Goal: Information Seeking & Learning: Check status

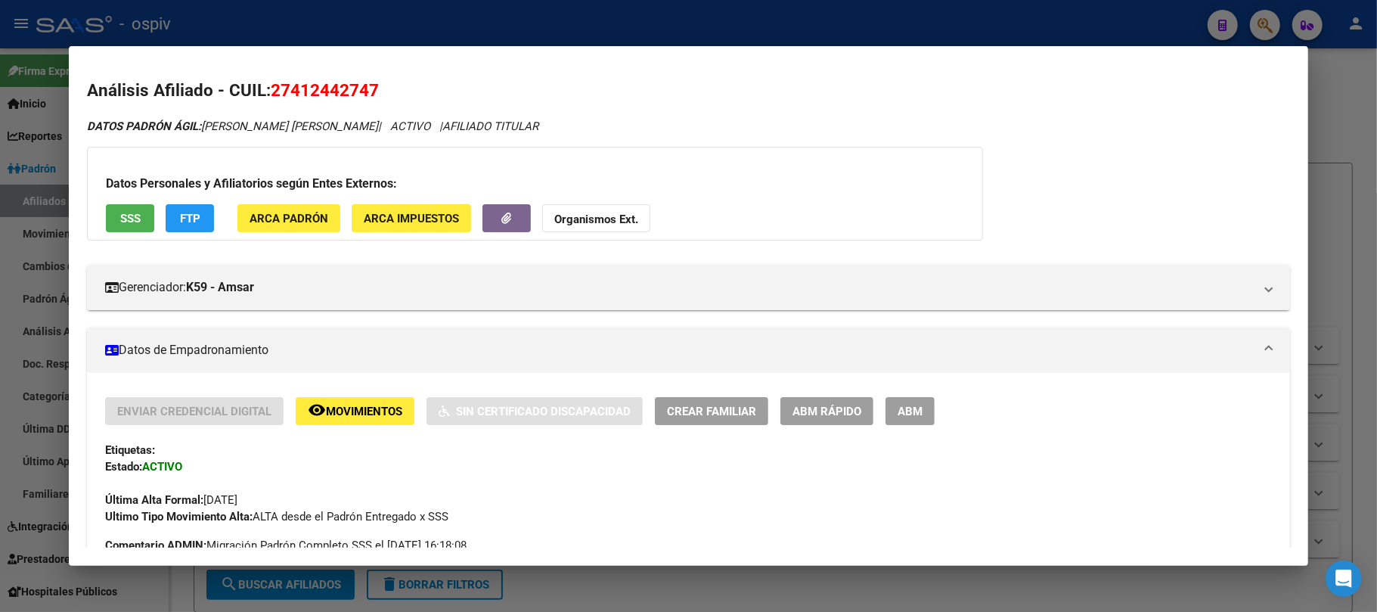
click at [292, 30] on div at bounding box center [688, 306] width 1377 height 612
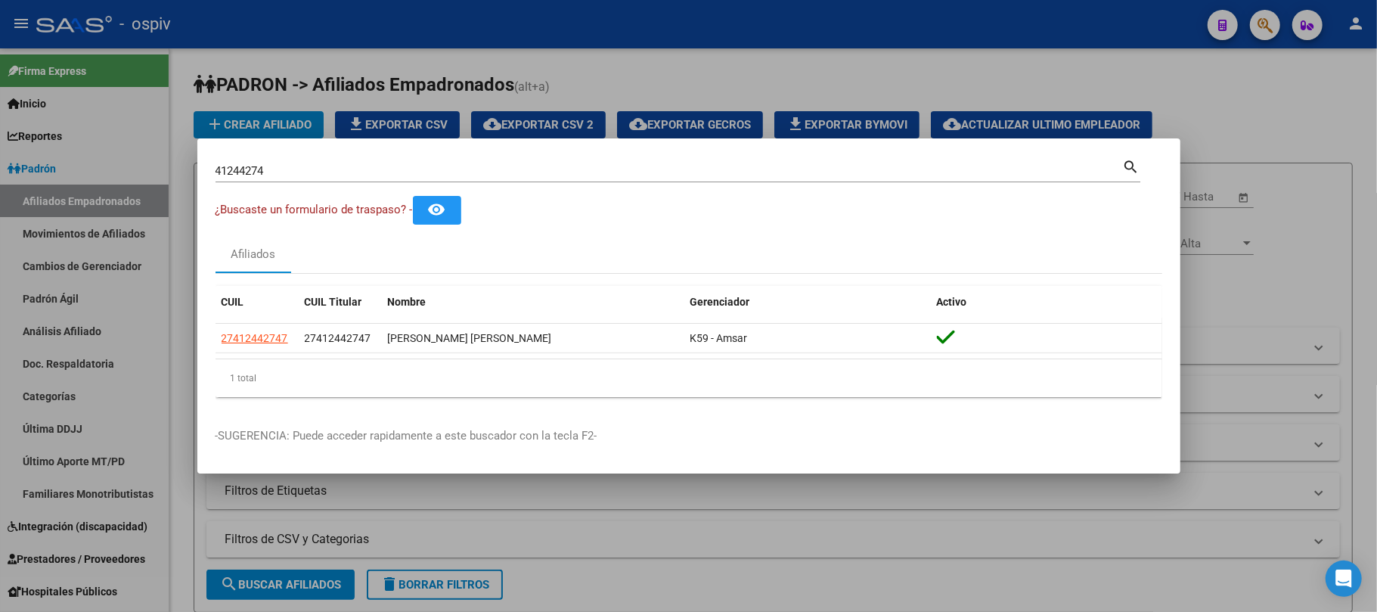
click at [276, 164] on div "41244274 Buscar (apellido, dni, [PERSON_NAME], [PERSON_NAME], cuit, obra social)" at bounding box center [670, 171] width 908 height 23
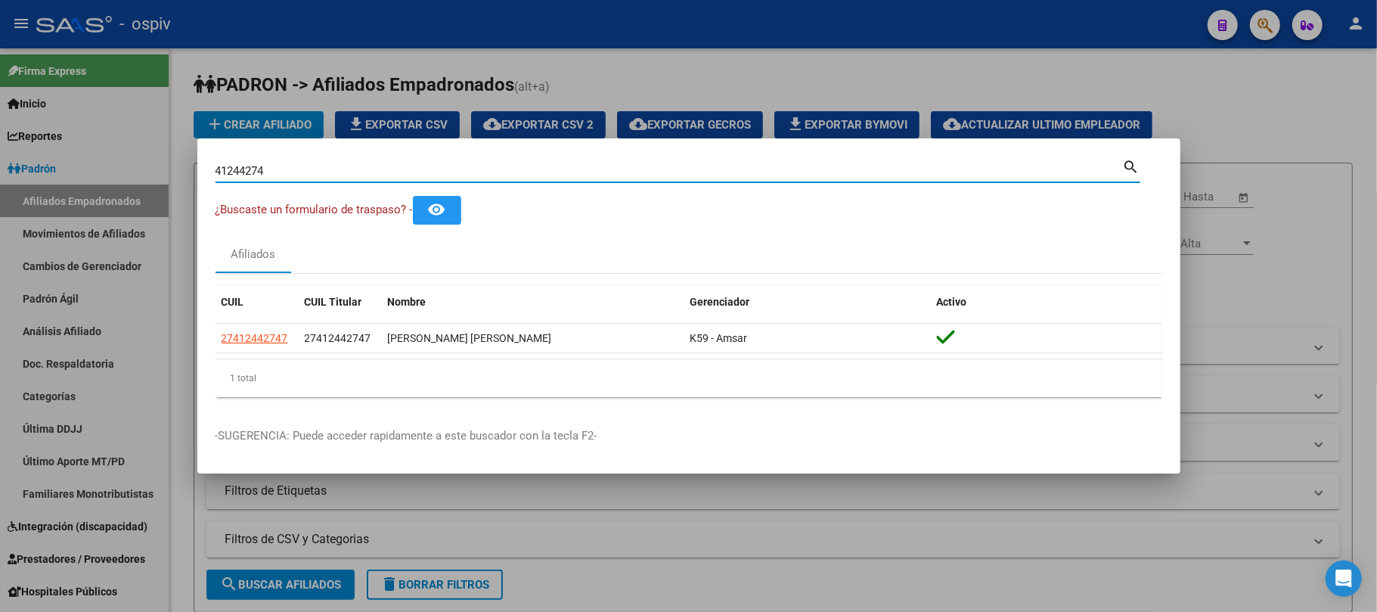
drag, startPoint x: 265, startPoint y: 166, endPoint x: 150, endPoint y: 156, distance: 115.4
click at [150, 156] on div "41244274 Buscar (apellido, dni, cuil, nro traspaso, cuit, obra social) search ¿…" at bounding box center [688, 306] width 1377 height 612
paste input "3320922"
type input "33209224"
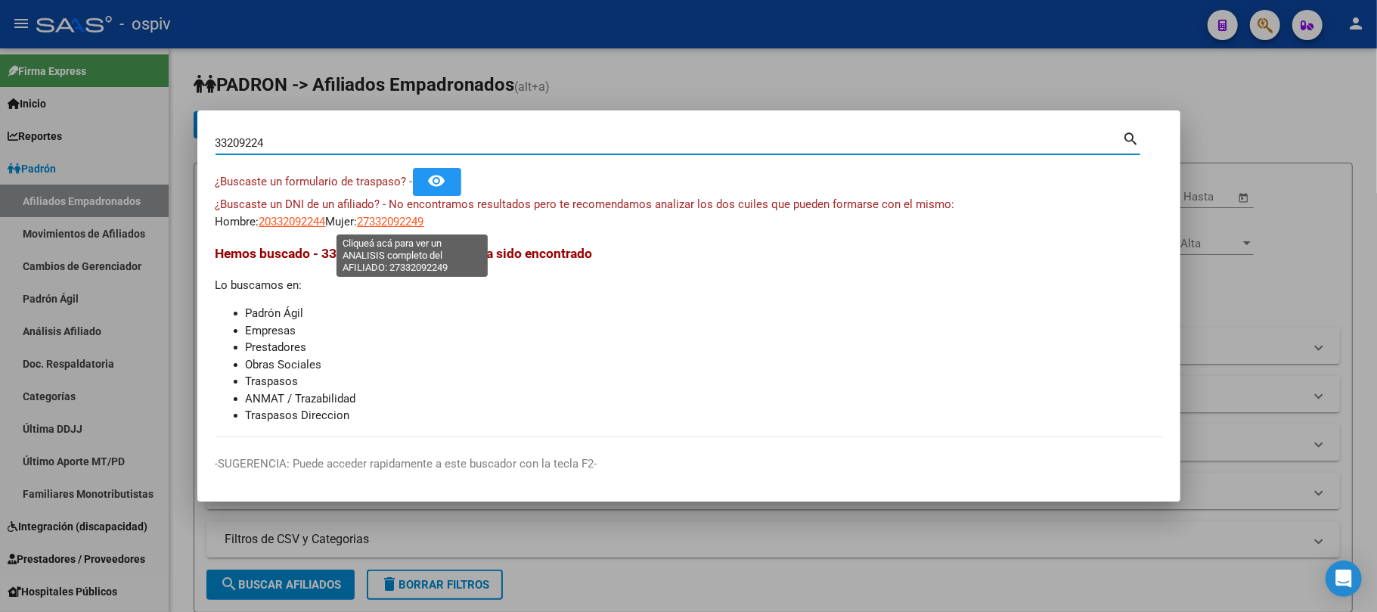
click at [386, 215] on span "27332092249" at bounding box center [391, 222] width 67 height 14
type textarea "27332092249"
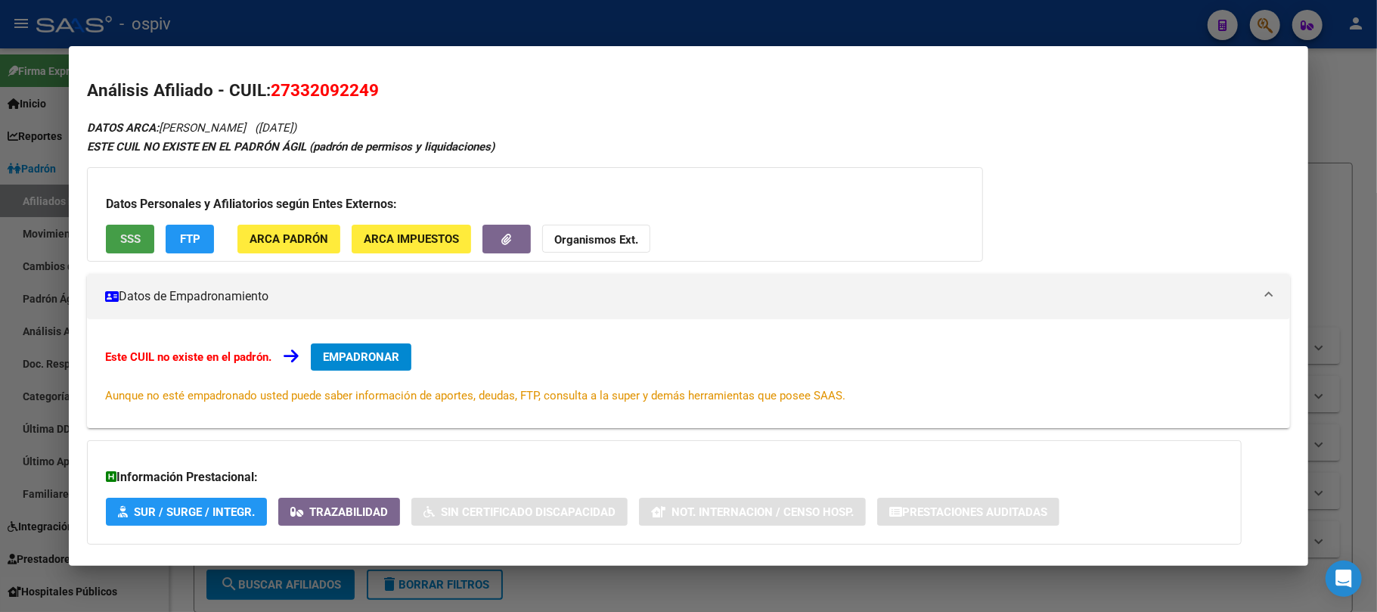
click at [127, 242] on span "SSS" at bounding box center [130, 240] width 20 height 14
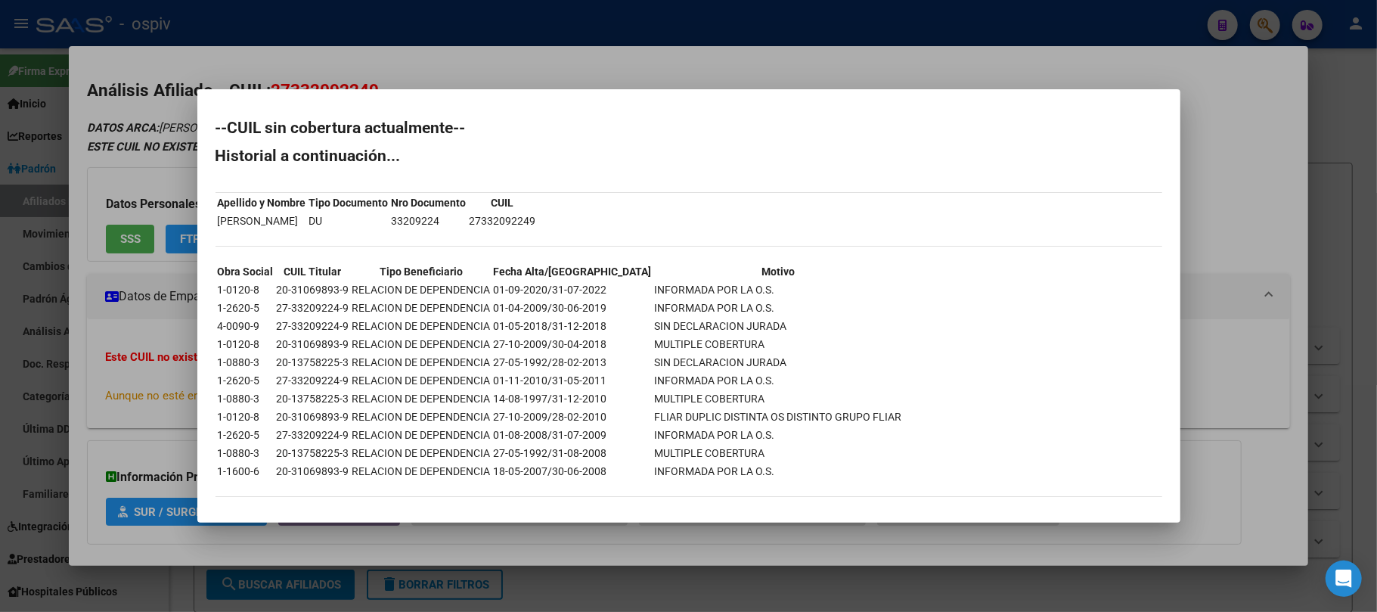
click at [616, 34] on div at bounding box center [688, 306] width 1377 height 612
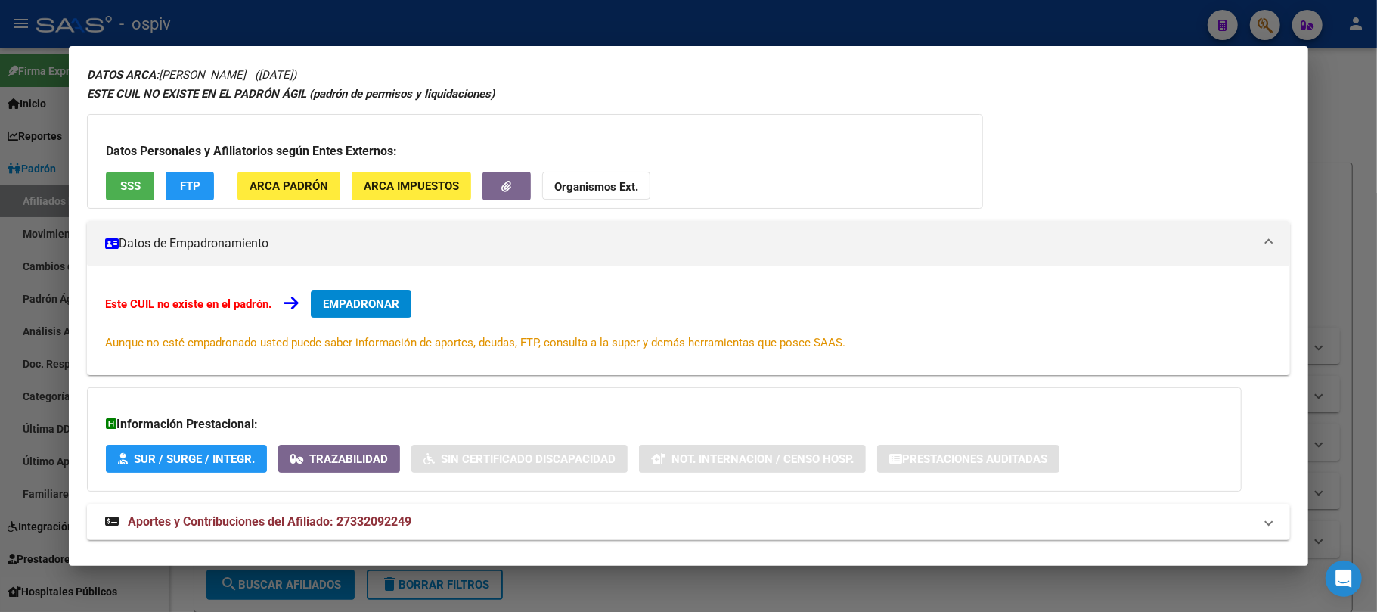
scroll to position [79, 0]
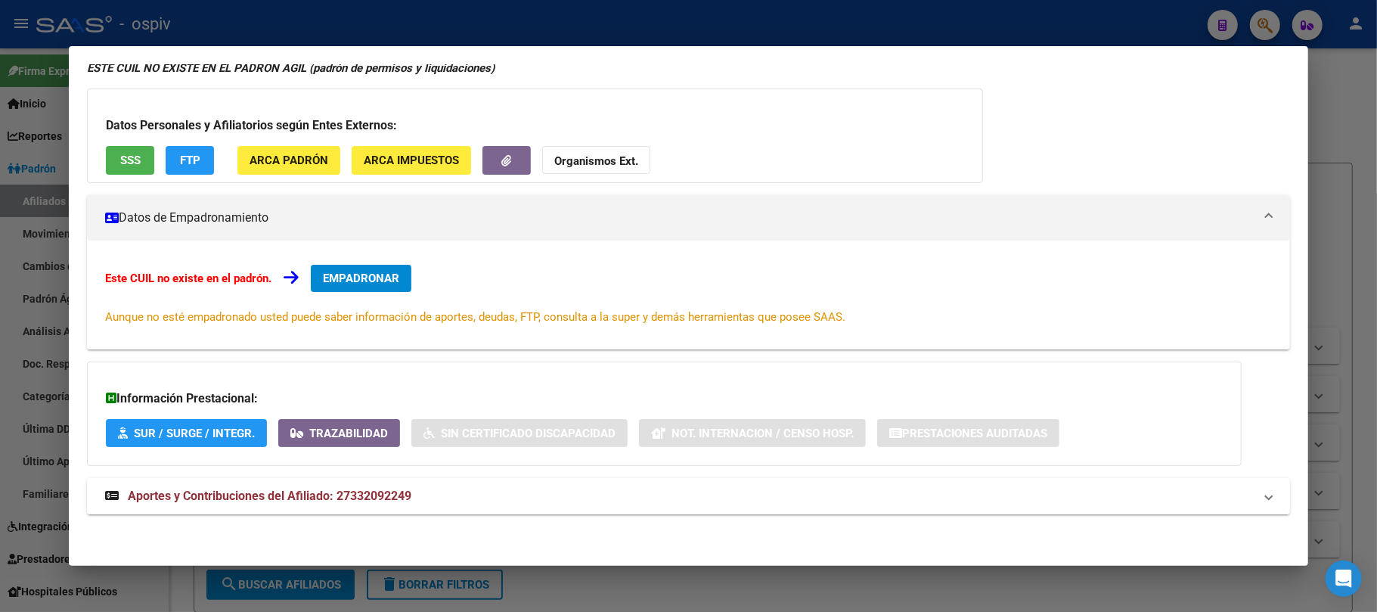
click at [303, 497] on span "Aportes y Contribuciones del Afiliado: 27332092249" at bounding box center [270, 496] width 284 height 14
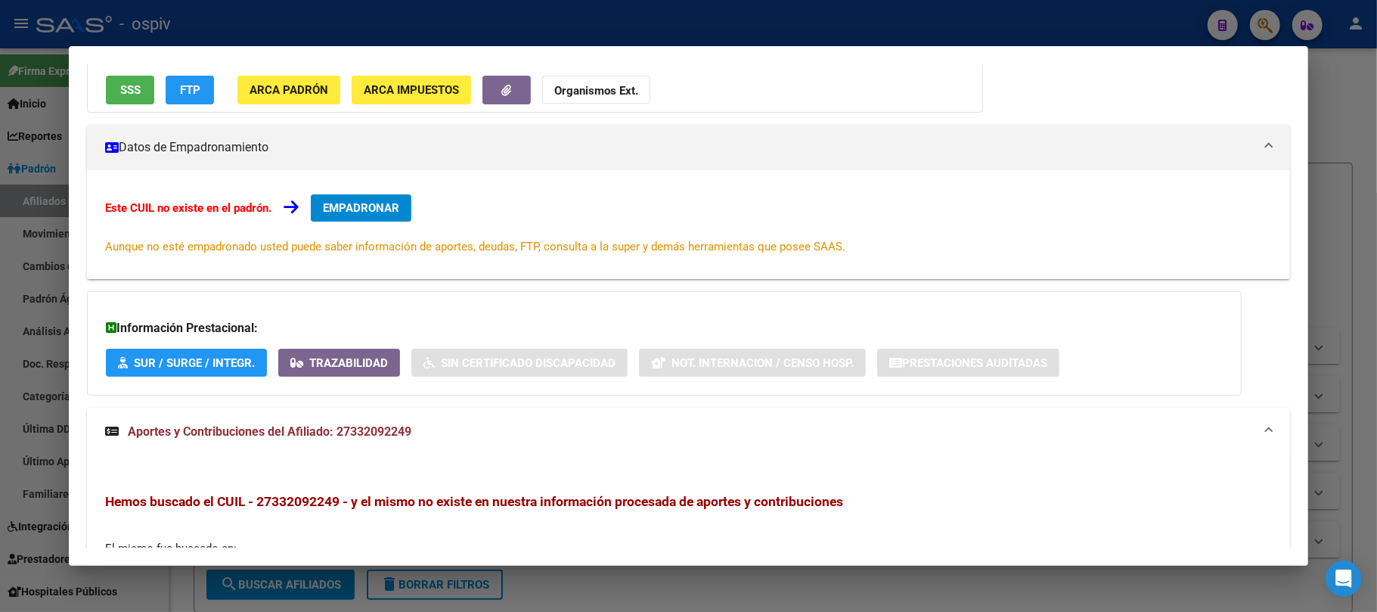
scroll to position [0, 0]
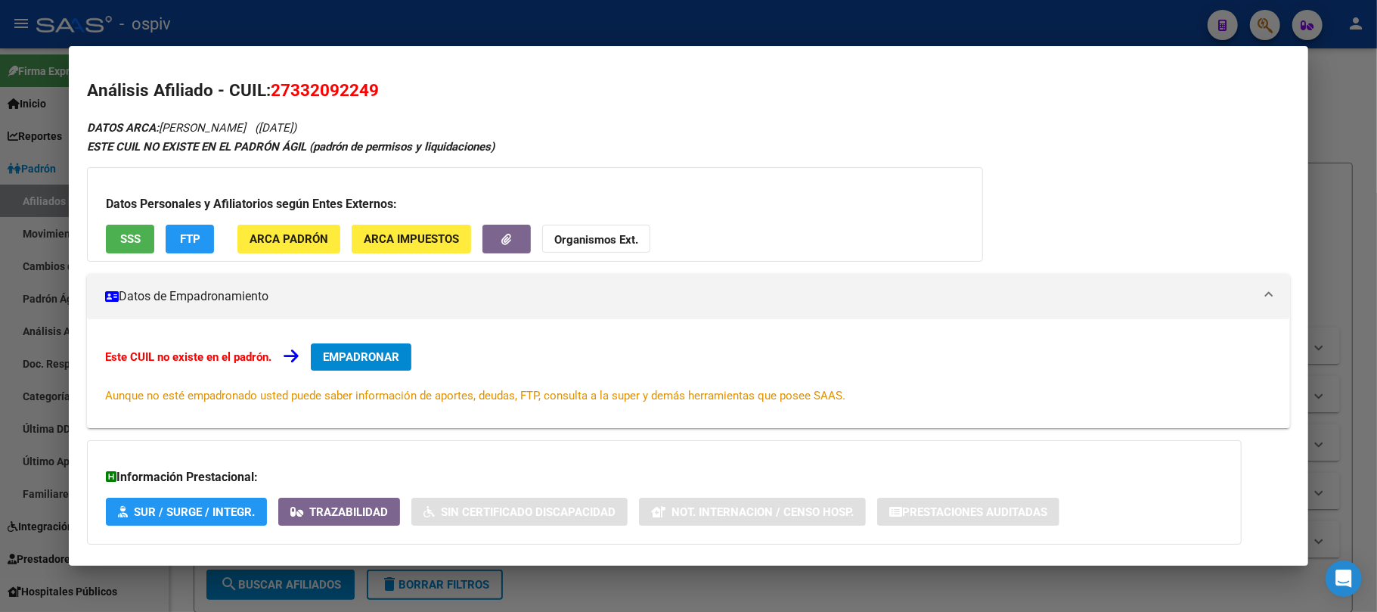
drag, startPoint x: 294, startPoint y: 92, endPoint x: 369, endPoint y: 88, distance: 75.0
click at [369, 88] on span "27332092249" at bounding box center [325, 90] width 108 height 20
copy span "33209224"
